Goal: Task Accomplishment & Management: Manage account settings

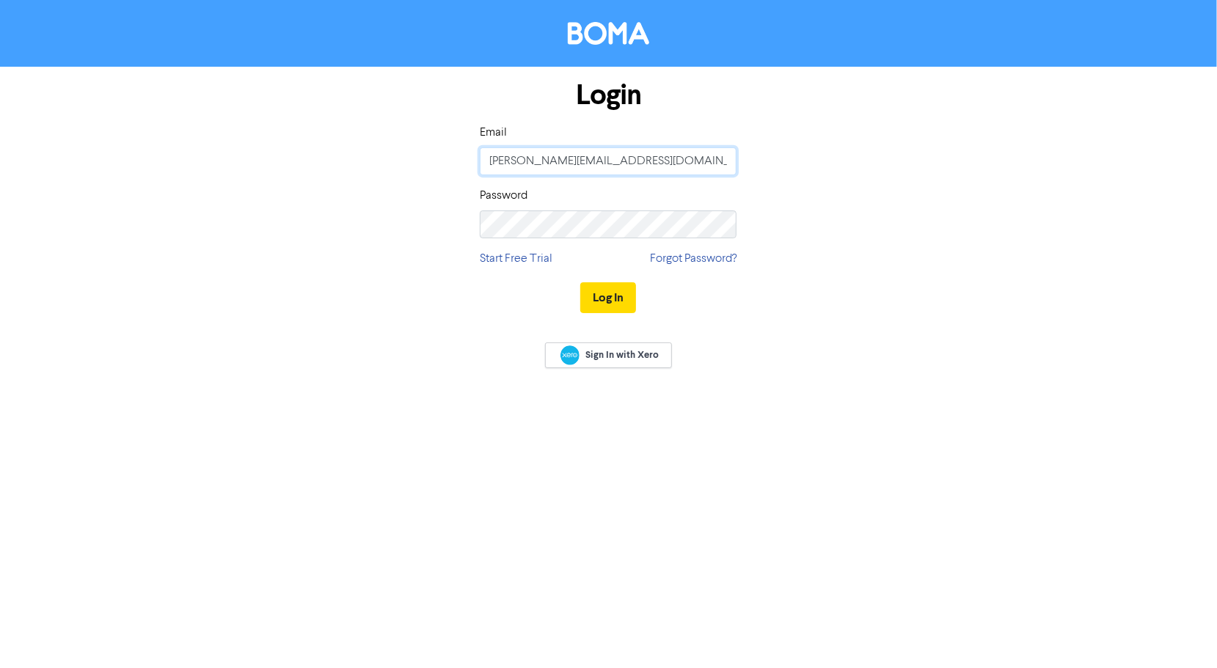
click at [679, 167] on input "[PERSON_NAME][EMAIL_ADDRESS][DOMAIN_NAME]" at bounding box center [608, 161] width 257 height 28
type input "[EMAIL_ADDRESS][DOMAIN_NAME]"
click at [617, 298] on button "Log In" at bounding box center [608, 297] width 56 height 31
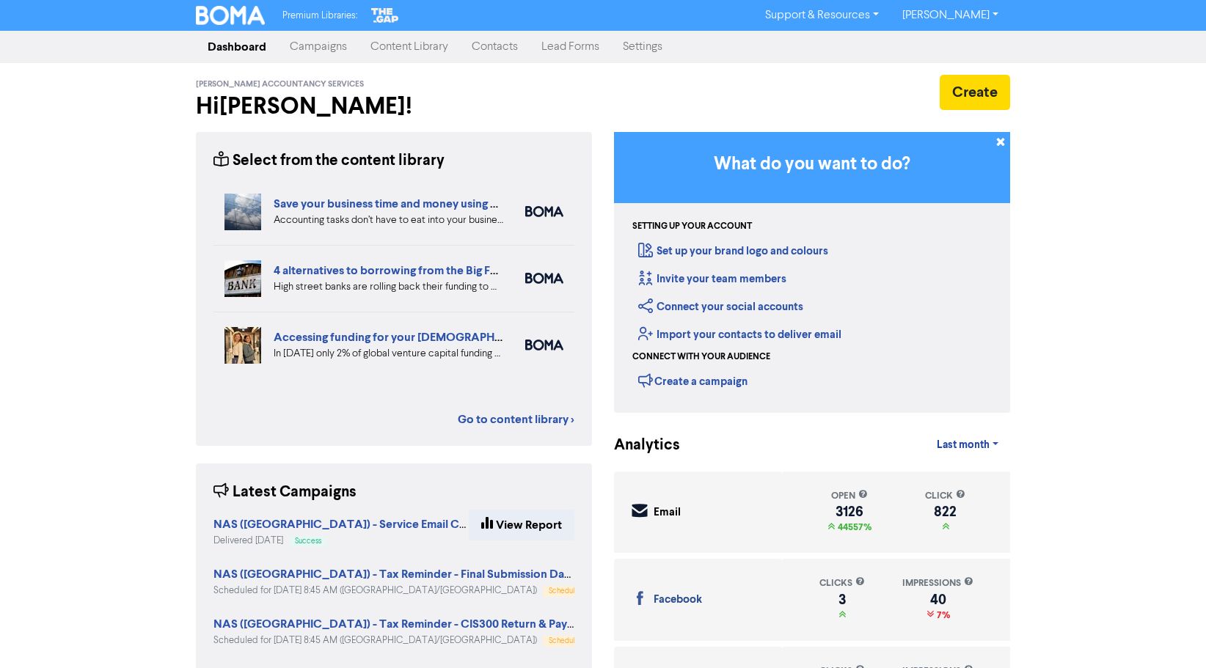
click at [334, 50] on link "Campaigns" at bounding box center [318, 46] width 81 height 29
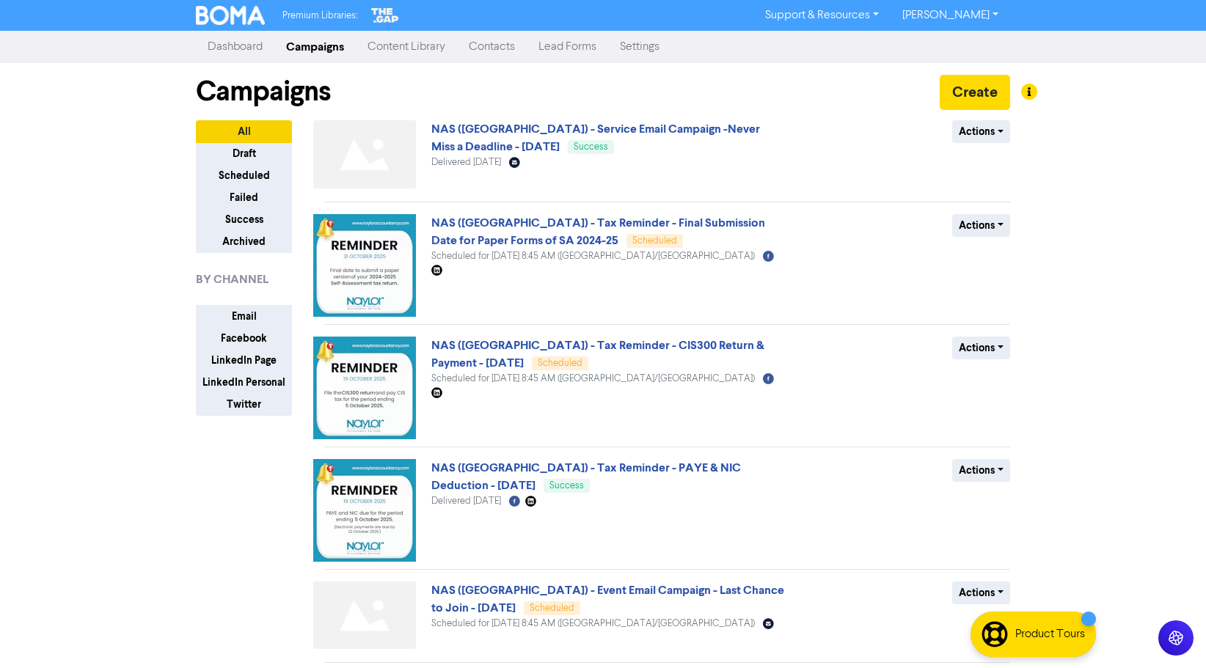
click at [976, 8] on link "[PERSON_NAME]" at bounding box center [950, 15] width 120 height 23
click at [953, 42] on button "Log Out" at bounding box center [949, 44] width 116 height 18
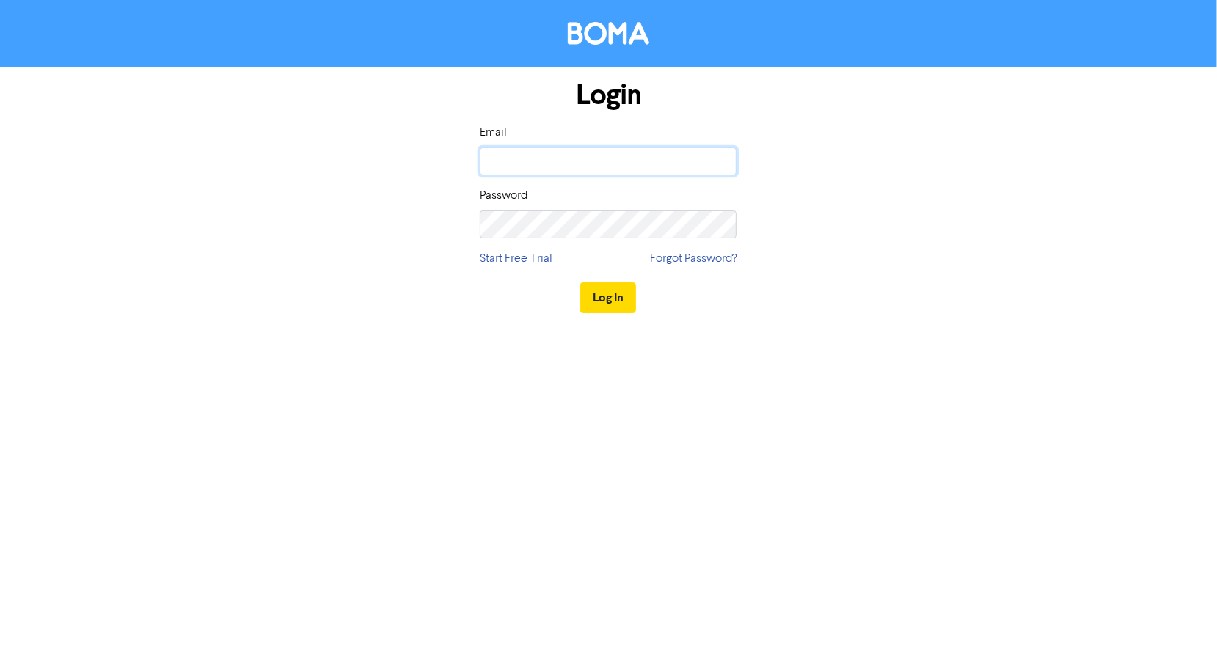
click at [525, 163] on input "email" at bounding box center [608, 161] width 257 height 28
type input "[PERSON_NAME][EMAIL_ADDRESS][DOMAIN_NAME]"
click at [533, 160] on input "[PERSON_NAME][EMAIL_ADDRESS][DOMAIN_NAME]" at bounding box center [608, 161] width 257 height 28
click at [829, 158] on div "Login Email [PERSON_NAME][EMAIL_ADDRESS][DOMAIN_NAME] Password Start Free Trial…" at bounding box center [609, 197] width 836 height 261
click at [616, 298] on button "Log In" at bounding box center [608, 297] width 56 height 31
